Goal: Task Accomplishment & Management: Use online tool/utility

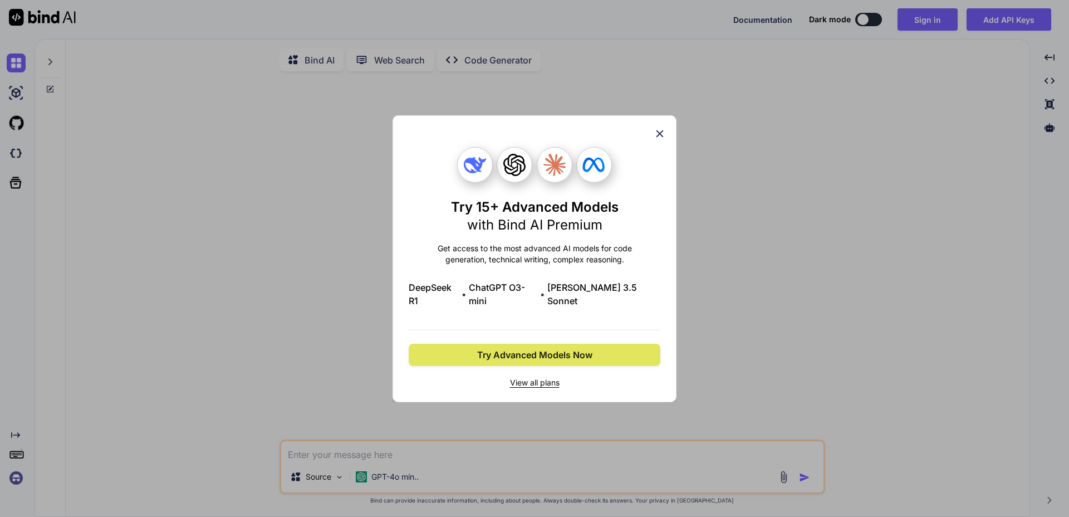
type textarea "x"
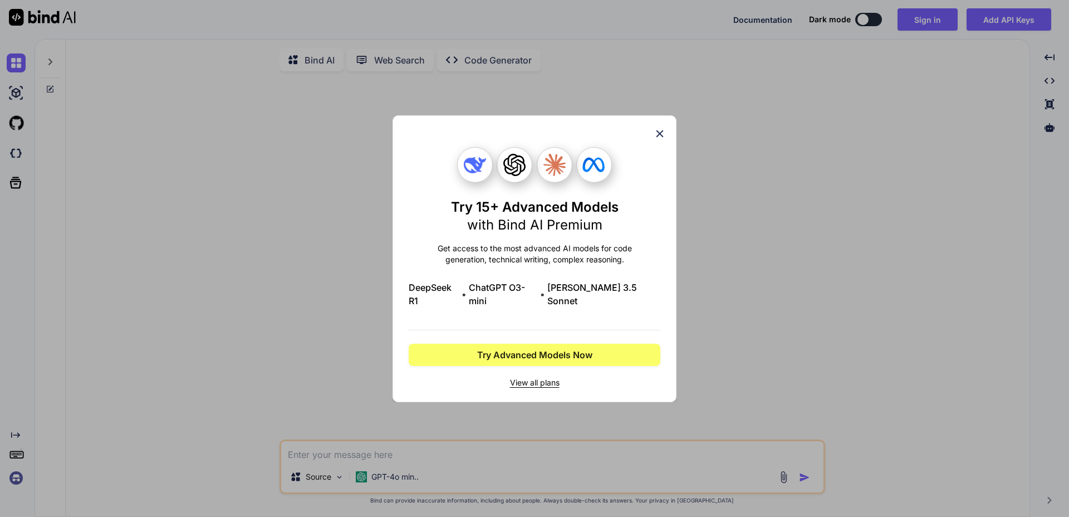
click at [592, 172] on icon at bounding box center [594, 164] width 22 height 14
click at [657, 139] on icon at bounding box center [660, 134] width 12 height 12
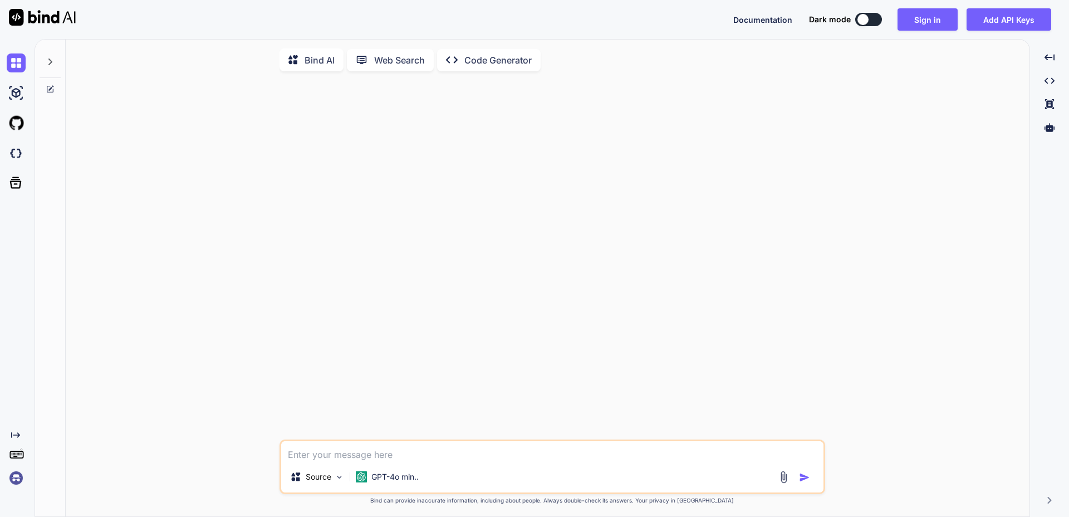
click at [436, 452] on textarea at bounding box center [552, 451] width 542 height 20
type textarea "s"
type textarea "x"
type textarea "sa"
type textarea "x"
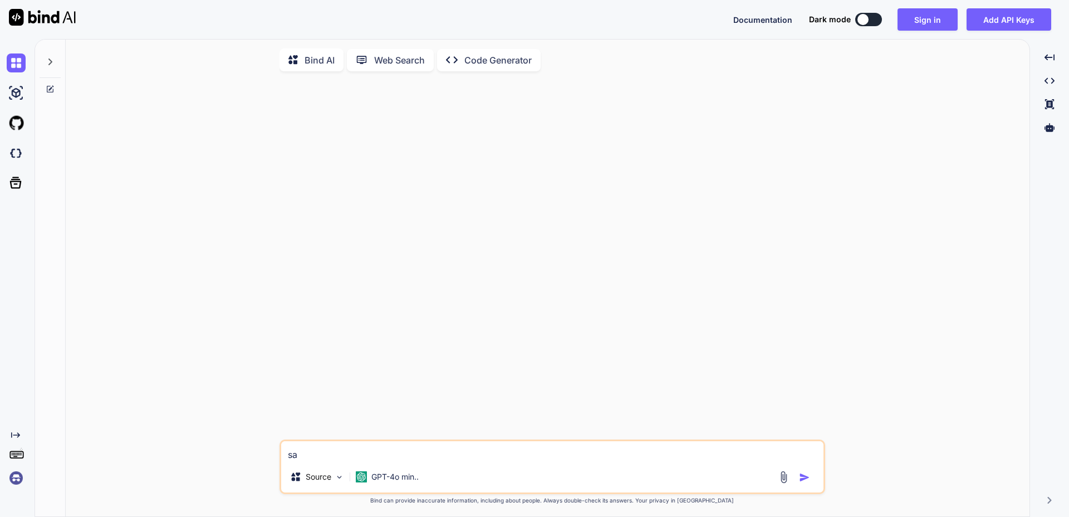
type textarea "[PERSON_NAME]"
type textarea "x"
type textarea "salu"
type textarea "x"
type textarea "salut"
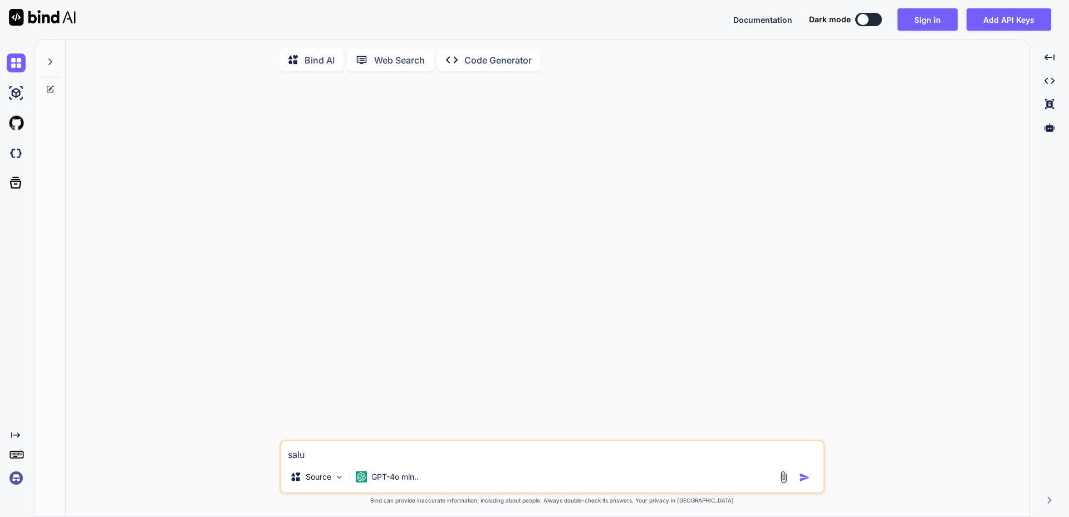
type textarea "x"
type textarea "salut"
click at [802, 476] on img "button" at bounding box center [804, 477] width 11 height 11
type textarea "x"
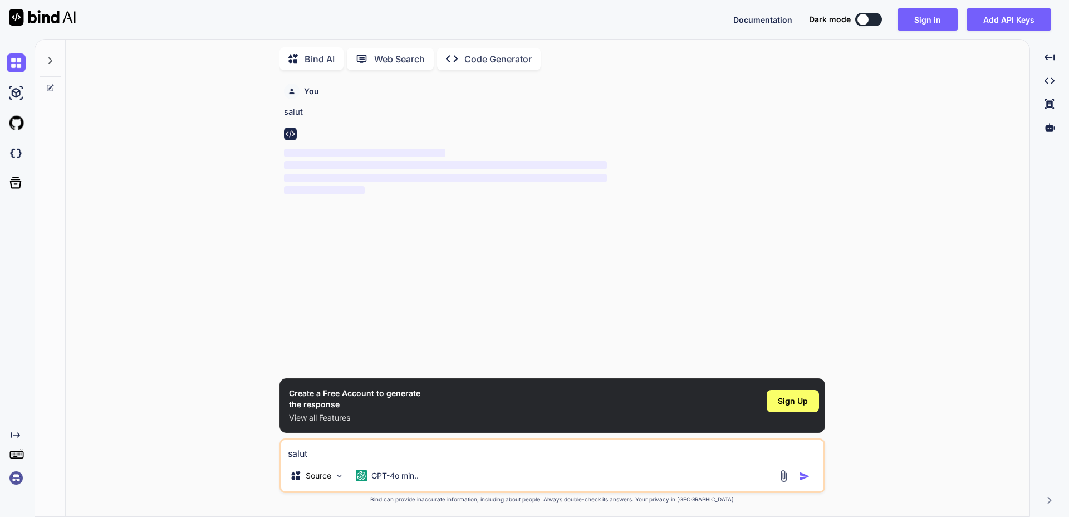
scroll to position [2, 0]
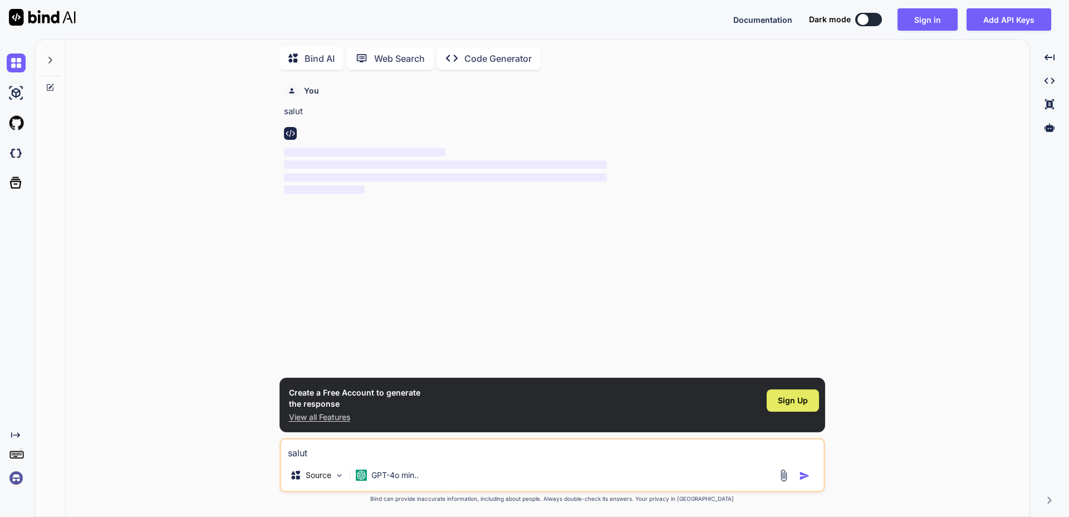
click at [778, 398] on div "Sign Up" at bounding box center [793, 400] width 52 height 22
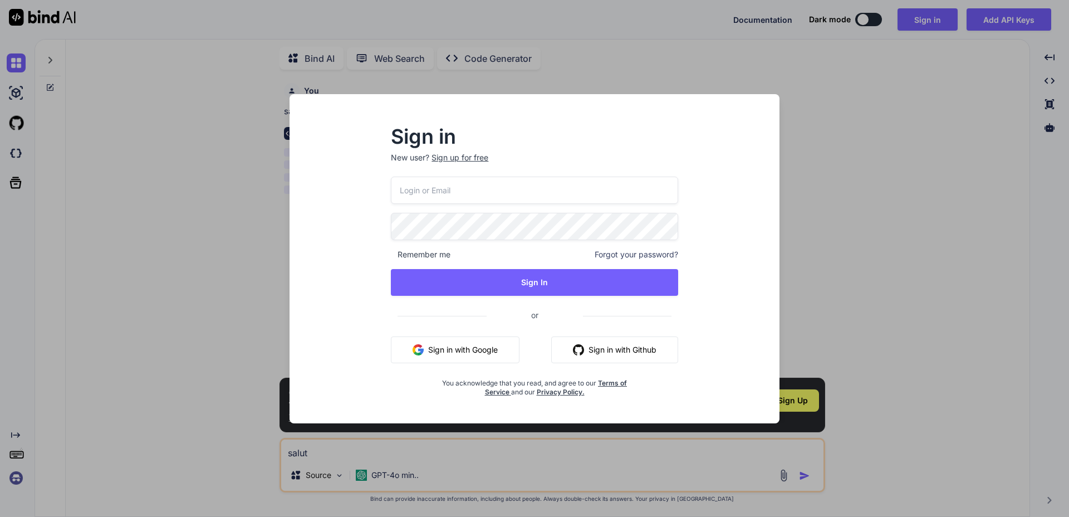
click at [425, 345] on button "Sign in with Google" at bounding box center [455, 349] width 129 height 27
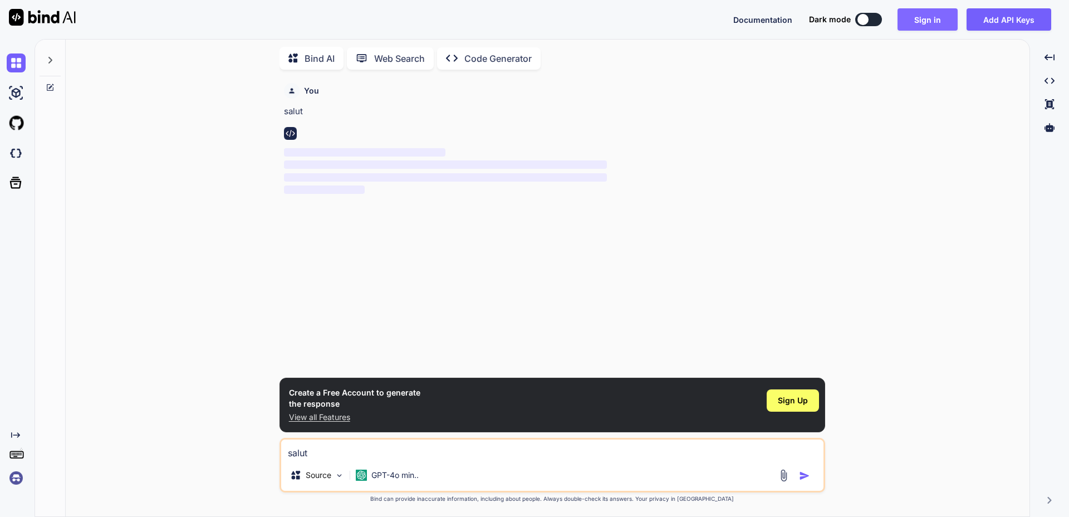
click at [927, 16] on button "Sign in" at bounding box center [928, 19] width 60 height 22
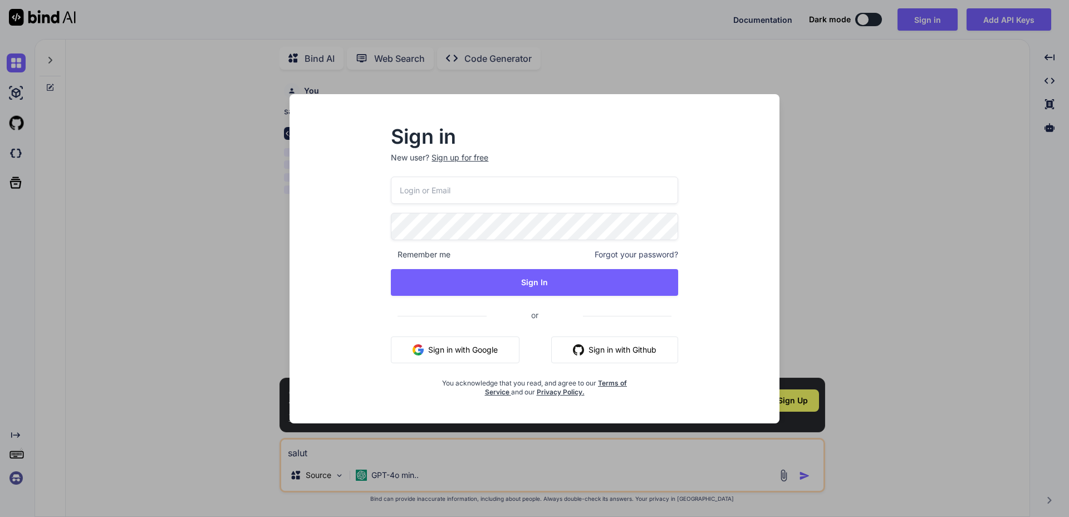
click at [492, 344] on button "Sign in with Google" at bounding box center [455, 349] width 129 height 27
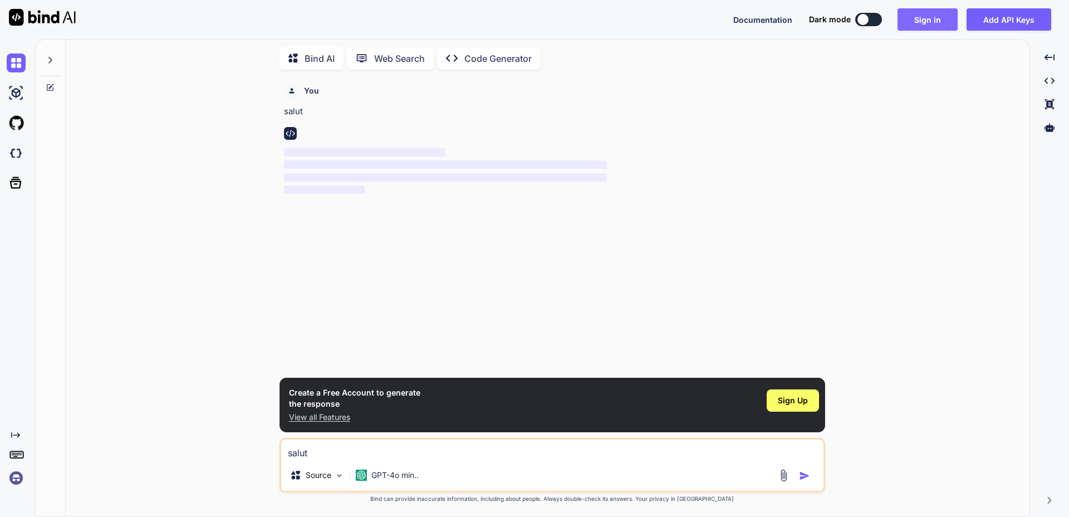
click at [928, 16] on button "Sign in" at bounding box center [928, 19] width 60 height 22
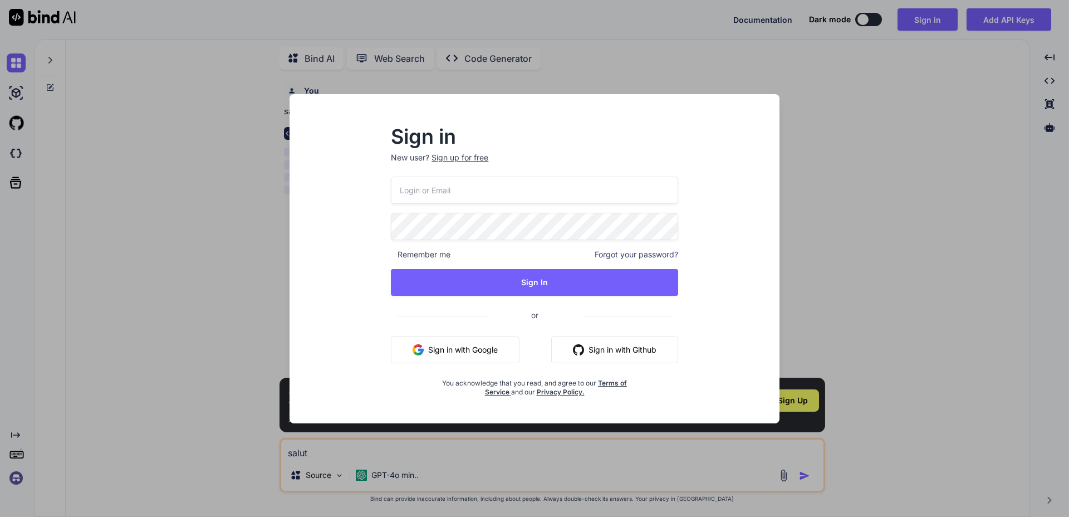
click at [473, 157] on div "Sign up for free" at bounding box center [460, 157] width 57 height 11
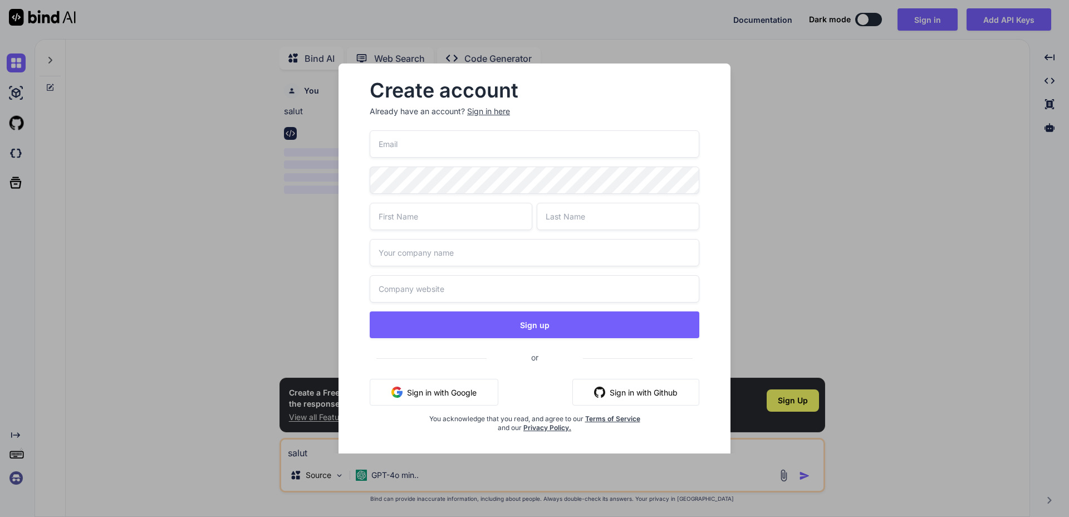
click at [408, 389] on button "Sign in with Google" at bounding box center [434, 392] width 129 height 27
